Goal: Transaction & Acquisition: Purchase product/service

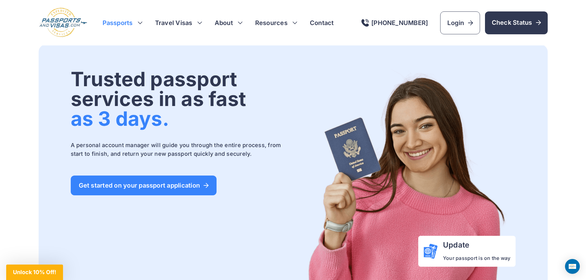
click at [139, 22] on h3 "Passports" at bounding box center [123, 23] width 40 height 9
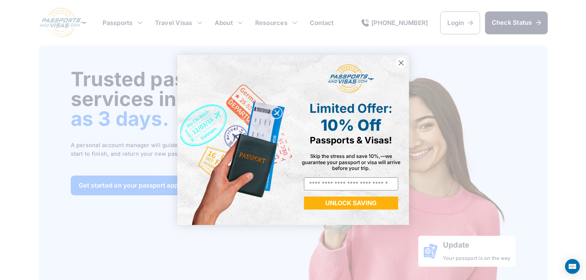
click at [401, 63] on circle "Close dialog" at bounding box center [401, 63] width 10 height 10
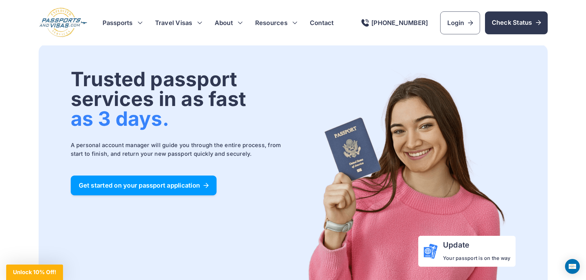
click at [155, 185] on span "Get started on your passport application" at bounding box center [144, 185] width 130 height 6
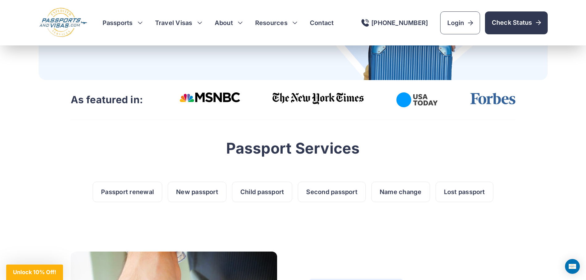
scroll to position [178, 0]
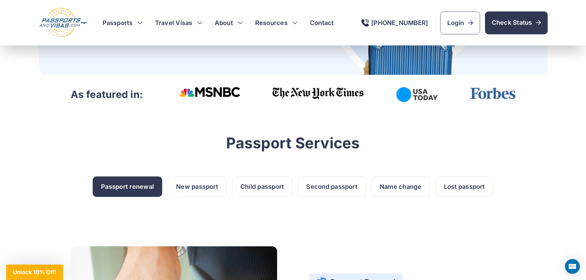
click at [129, 190] on link "Passport renewal" at bounding box center [127, 186] width 69 height 20
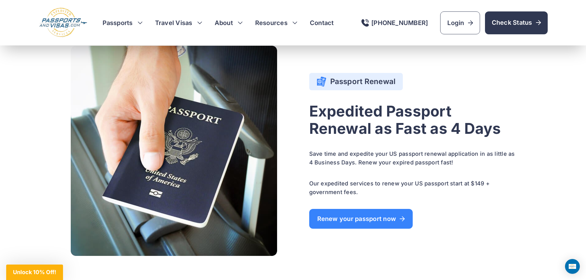
scroll to position [379, 0]
click at [351, 83] on h4 "Passport Renewal" at bounding box center [355, 81] width 79 height 10
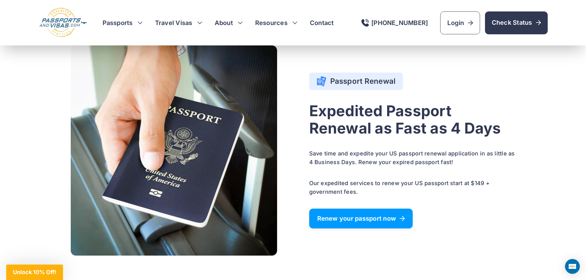
click at [358, 220] on span "Renew your passport now" at bounding box center [361, 218] width 88 height 6
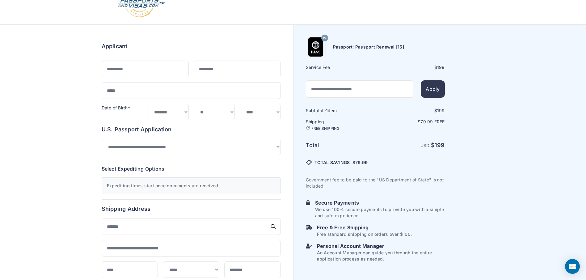
scroll to position [14, 0]
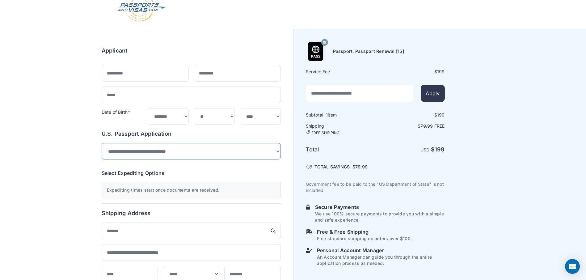
click at [277, 152] on select "**********" at bounding box center [191, 151] width 179 height 16
select select "*******"
click at [102, 143] on select "**********" at bounding box center [191, 151] width 179 height 16
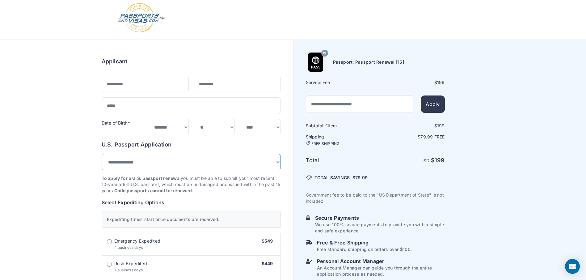
scroll to position [0, 0]
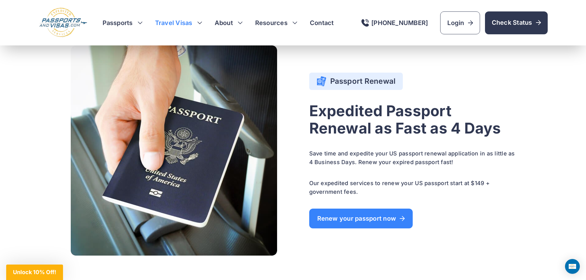
click at [186, 25] on h3 "Travel Visas" at bounding box center [178, 23] width 47 height 9
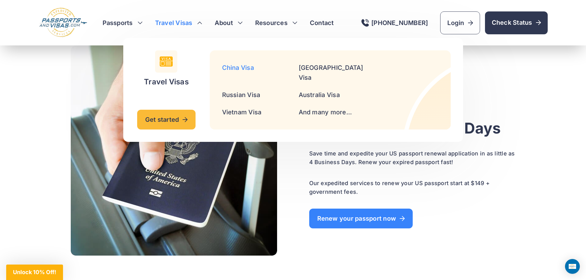
click at [237, 68] on link "China Visa" at bounding box center [238, 67] width 32 height 7
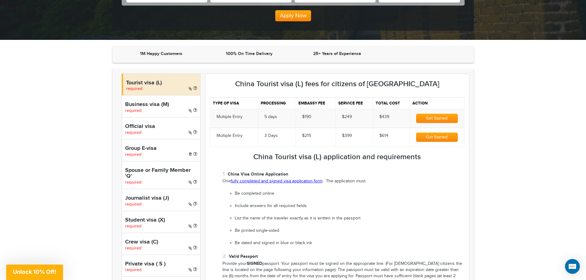
scroll to position [181, 0]
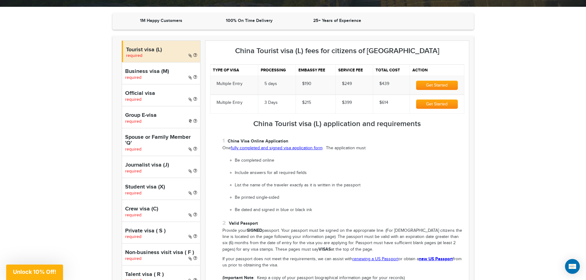
click at [437, 86] on button "Get Started" at bounding box center [436, 85] width 41 height 9
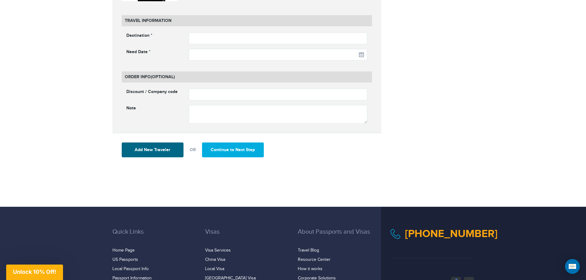
scroll to position [918, 0]
